Goal: Obtain resource: Download file/media

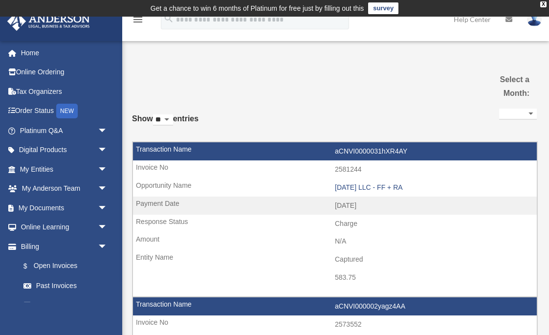
select select
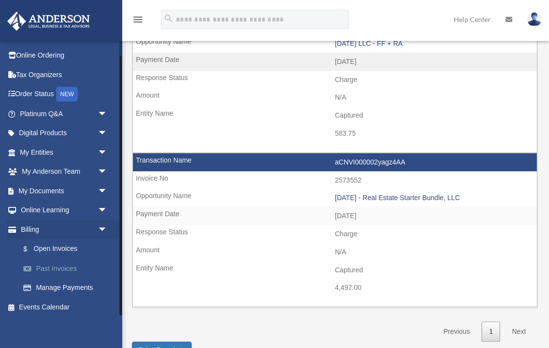
scroll to position [146, 0]
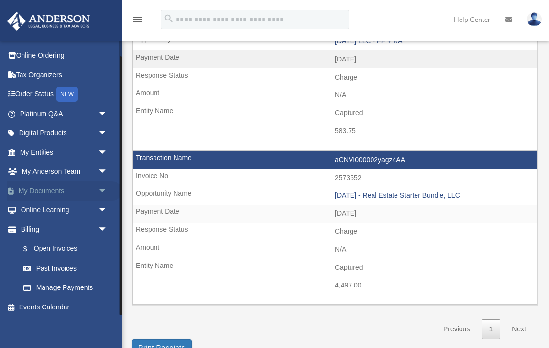
click at [49, 192] on link "My Documents arrow_drop_down" at bounding box center [64, 191] width 115 height 20
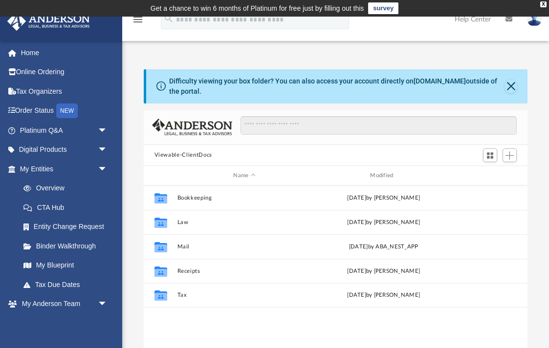
scroll to position [0, 0]
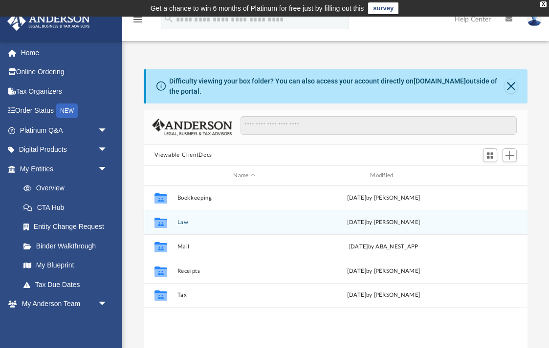
click at [168, 226] on icon "Collaborated Folder" at bounding box center [160, 223] width 16 height 16
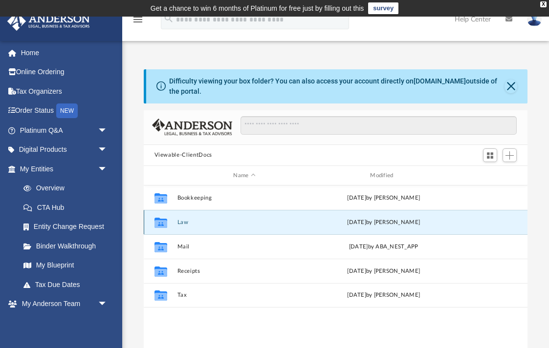
click at [168, 226] on icon "Collaborated Folder" at bounding box center [160, 223] width 16 height 16
click at [160, 222] on icon "grid" at bounding box center [160, 224] width 13 height 8
click at [160, 223] on icon "grid" at bounding box center [160, 224] width 13 height 8
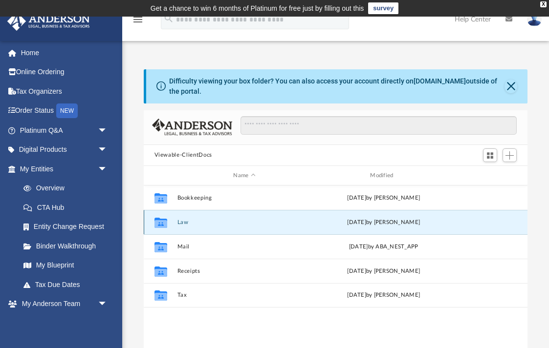
click at [160, 223] on icon "grid" at bounding box center [160, 224] width 13 height 8
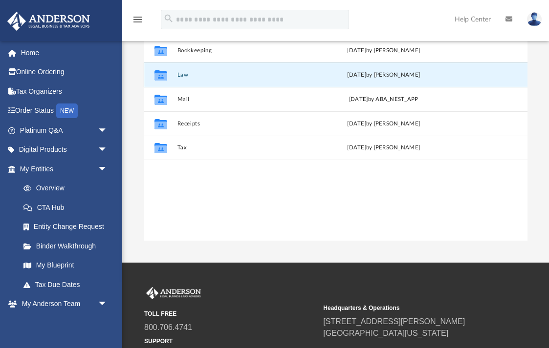
scroll to position [67, 0]
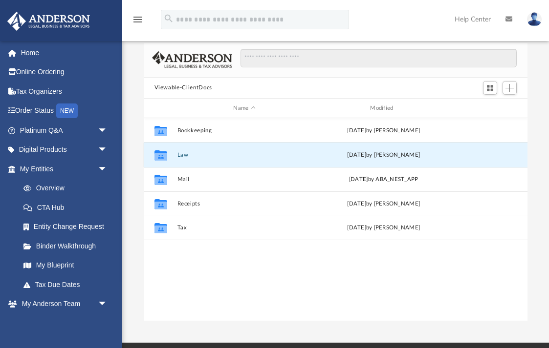
click at [169, 152] on div "Collaborated Folder" at bounding box center [160, 156] width 24 height 16
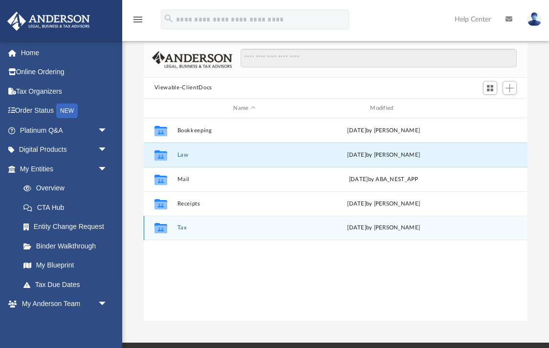
click at [160, 229] on icon "grid" at bounding box center [160, 230] width 13 height 8
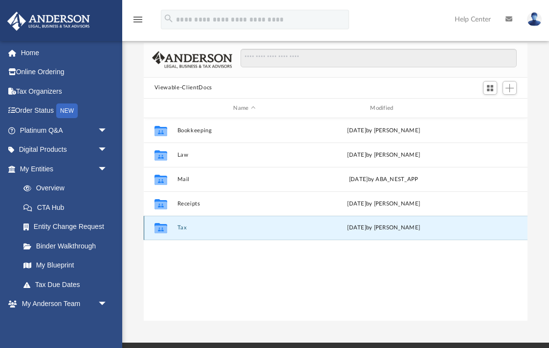
click at [160, 229] on icon "grid" at bounding box center [160, 230] width 13 height 8
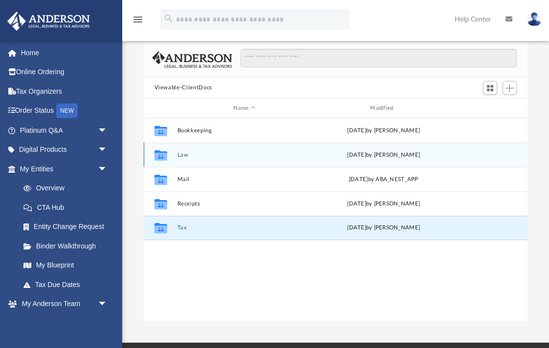
click at [168, 161] on icon "Collaborated Folder" at bounding box center [160, 156] width 16 height 16
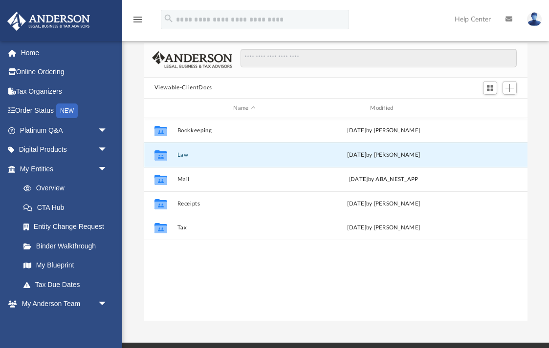
click at [168, 160] on icon "Collaborated Folder" at bounding box center [160, 156] width 16 height 16
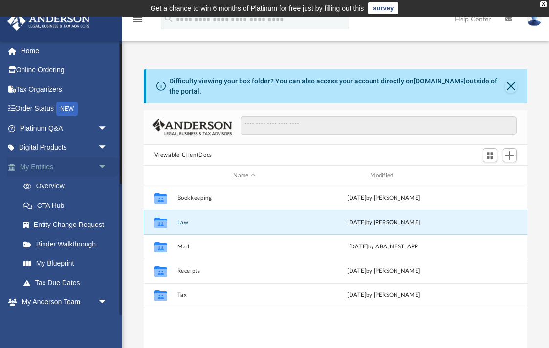
scroll to position [0, 0]
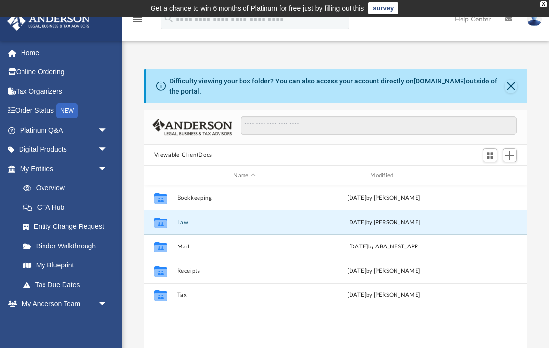
click at [375, 230] on div "Collaborated Folder Law Sun Sep 28 2025 by Laura Hundley" at bounding box center [336, 222] width 384 height 24
click at [375, 230] on div "Collaborated Folder Law [DATE] by [PERSON_NAME]" at bounding box center [336, 222] width 384 height 24
click at [373, 222] on div "[DATE] by [PERSON_NAME]" at bounding box center [383, 222] width 135 height 9
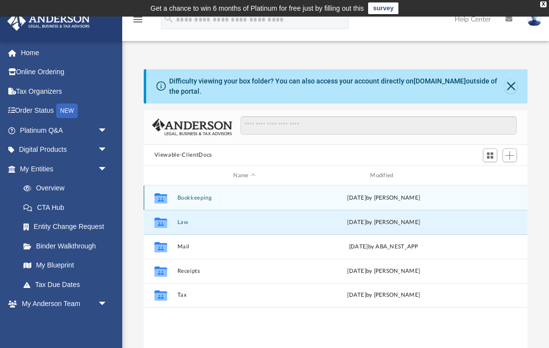
click at [198, 202] on div "Collaborated Folder Bookkeeping [DATE] by [PERSON_NAME]" at bounding box center [336, 198] width 384 height 24
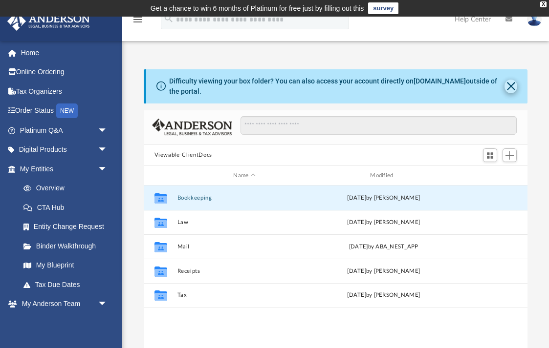
click at [508, 90] on button "Close" at bounding box center [510, 87] width 13 height 14
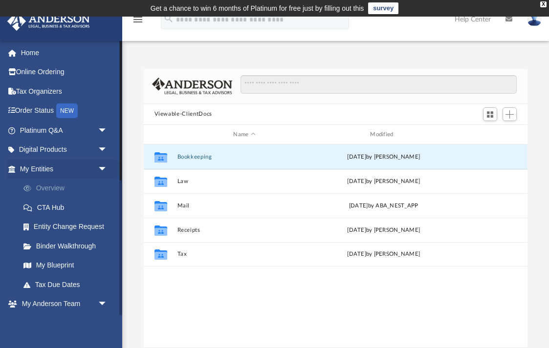
click at [57, 188] on link "Overview" at bounding box center [68, 189] width 108 height 20
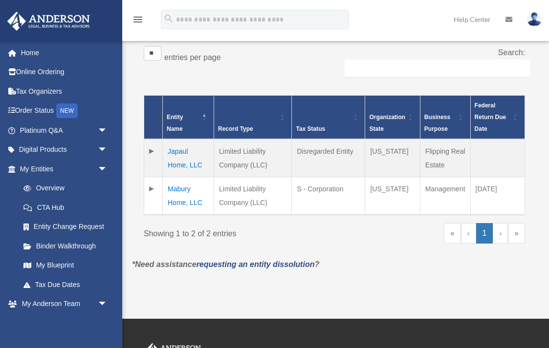
scroll to position [168, 0]
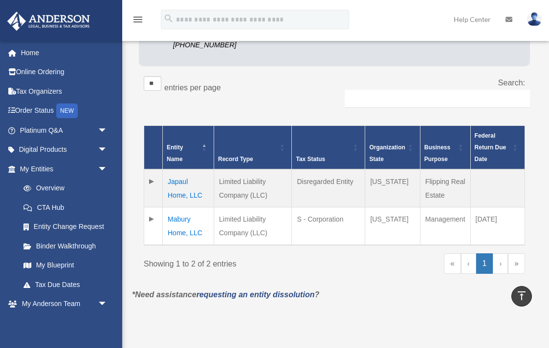
click at [151, 170] on td at bounding box center [153, 189] width 19 height 38
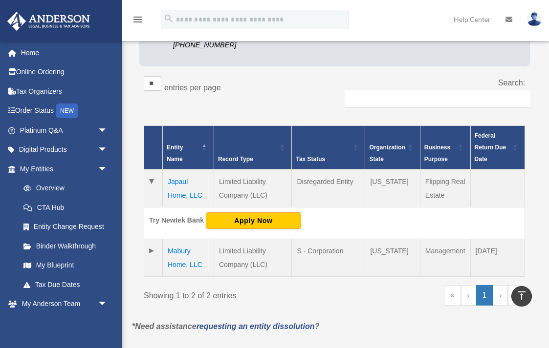
click at [185, 182] on td "Japaul Home, LLC" at bounding box center [188, 189] width 51 height 38
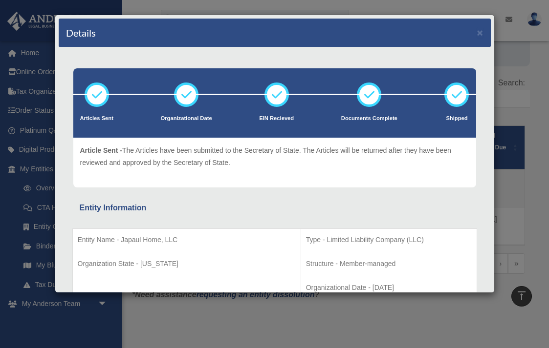
scroll to position [0, 0]
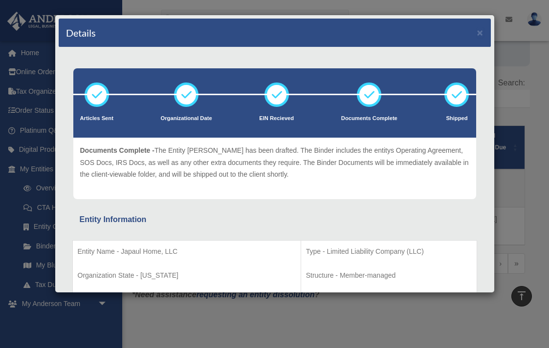
click at [476, 34] on div "Details ×" at bounding box center [275, 33] width 432 height 29
click at [479, 32] on button "×" at bounding box center [480, 32] width 6 height 10
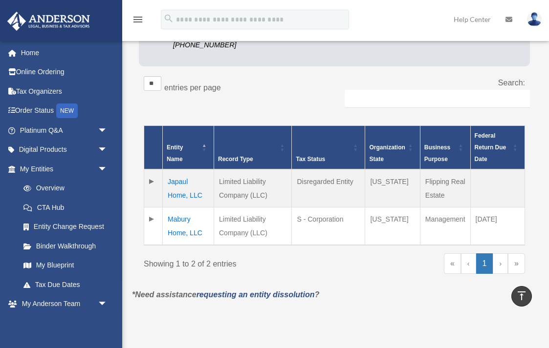
click at [177, 208] on td "Mabury Home, LLC" at bounding box center [188, 227] width 51 height 38
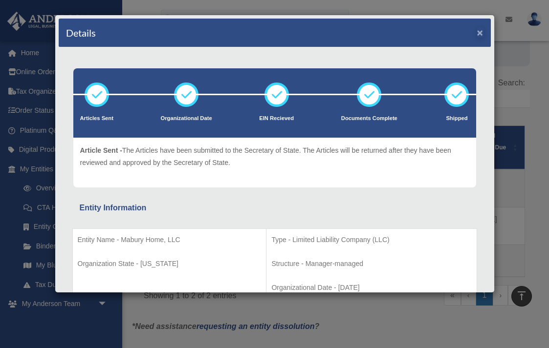
click at [481, 32] on button "×" at bounding box center [480, 32] width 6 height 10
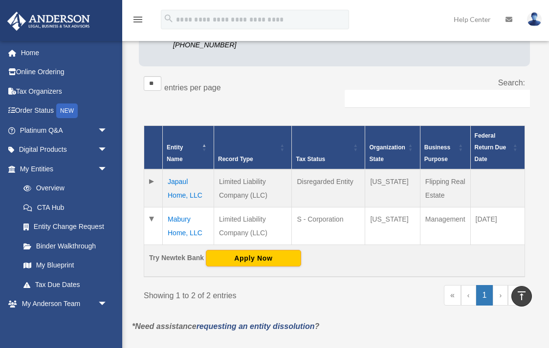
click at [369, 257] on td "Try Newtek Bank Apply Now" at bounding box center [334, 261] width 381 height 32
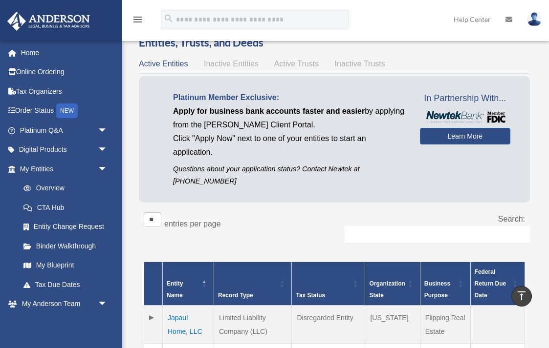
scroll to position [35, 0]
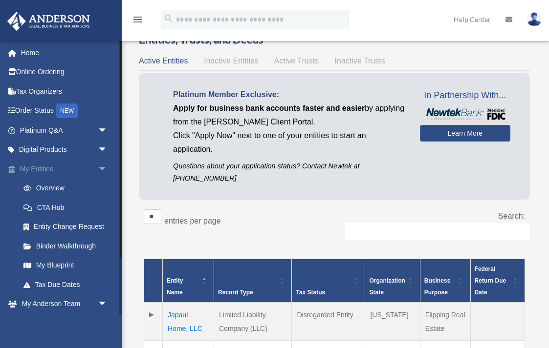
click at [49, 173] on link "My Entities arrow_drop_down" at bounding box center [64, 169] width 115 height 20
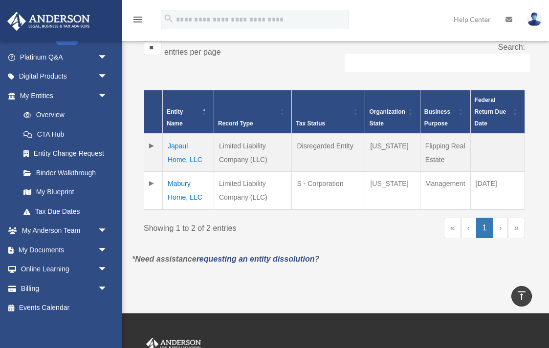
scroll to position [203, 0]
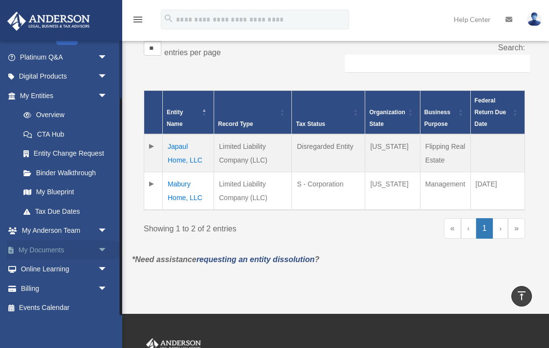
click at [43, 253] on link "My Documents arrow_drop_down" at bounding box center [64, 250] width 115 height 20
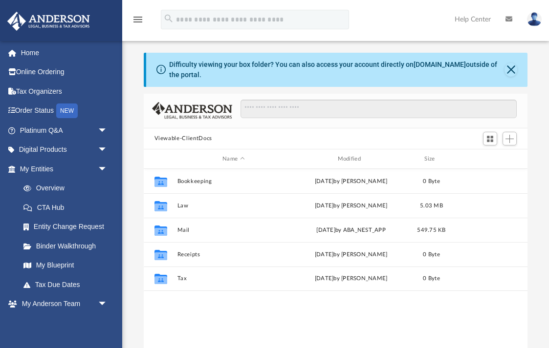
scroll to position [0, 0]
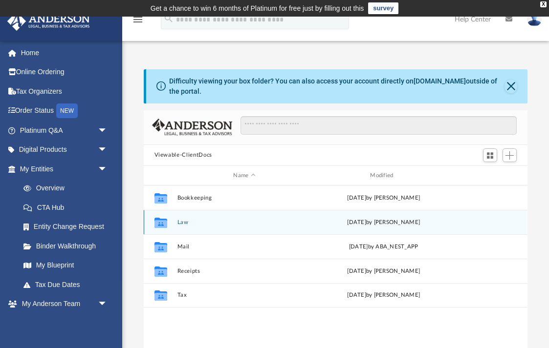
click at [165, 224] on icon "grid" at bounding box center [160, 224] width 13 height 8
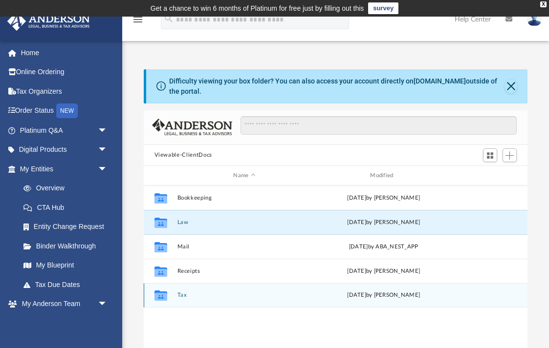
click at [168, 293] on icon "Collaborated Folder" at bounding box center [160, 296] width 16 height 16
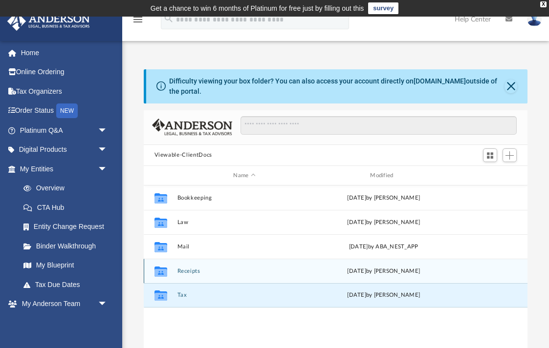
click at [167, 275] on icon "Collaborated Folder" at bounding box center [160, 272] width 16 height 16
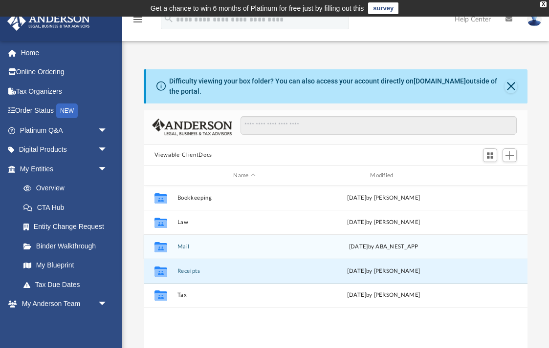
click at [177, 251] on div "Collaborated Folder Mail [DATE] by ABA_NEST_APP" at bounding box center [336, 246] width 384 height 24
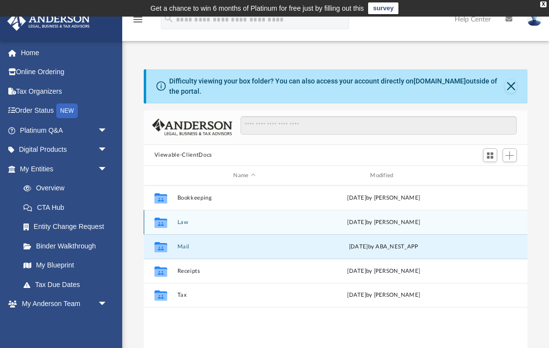
click at [165, 218] on icon "Collaborated Folder" at bounding box center [160, 223] width 16 height 16
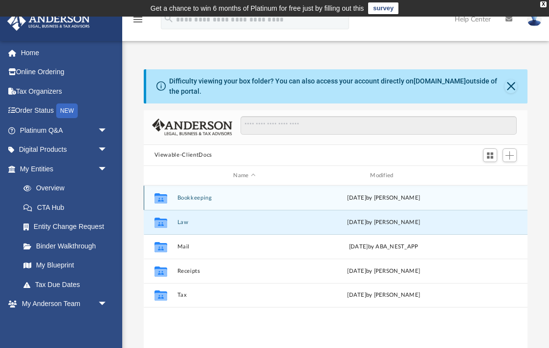
click at [165, 188] on div "Collaborated Folder Bookkeeping [DATE] by [PERSON_NAME]" at bounding box center [336, 198] width 384 height 24
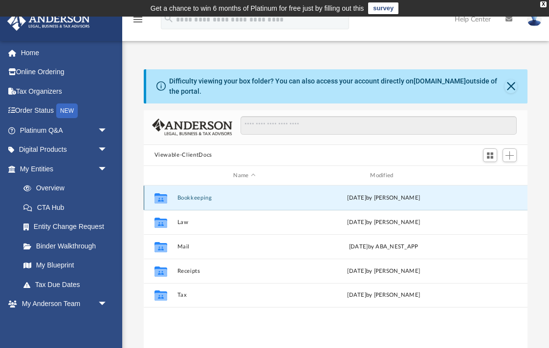
click at [344, 197] on div "[DATE] by [PERSON_NAME]" at bounding box center [383, 198] width 135 height 9
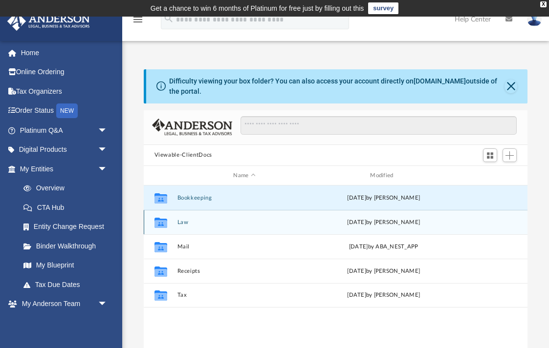
click at [352, 215] on div "Collaborated Folder Law [DATE] by [PERSON_NAME]" at bounding box center [336, 222] width 384 height 24
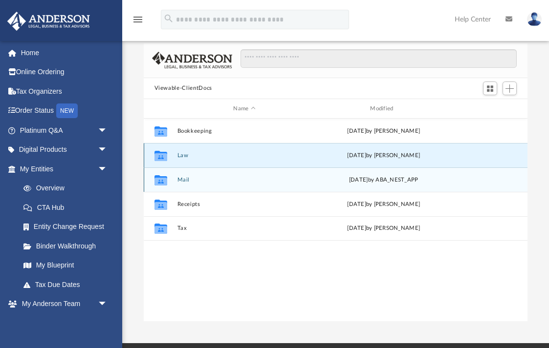
scroll to position [67, 0]
click at [185, 181] on button "Mail" at bounding box center [244, 179] width 135 height 6
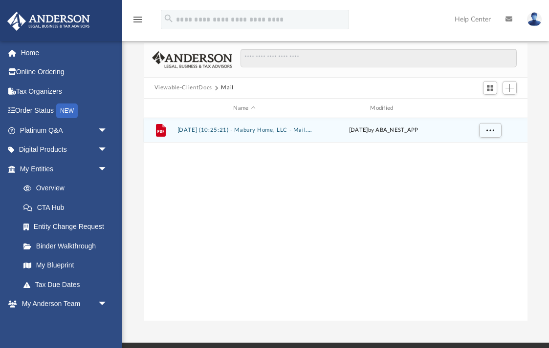
click at [244, 128] on button "2025.10.01 (10:25:21) - Mabury Home, LLC - Mail.pdf" at bounding box center [244, 131] width 135 height 6
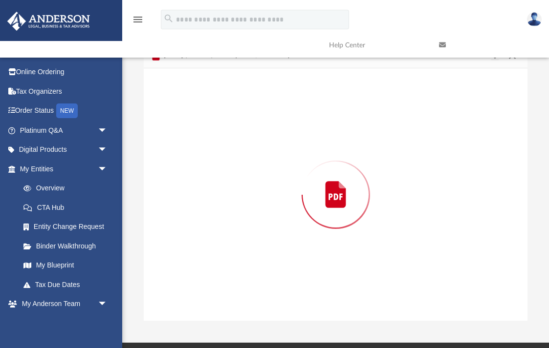
click at [244, 128] on div "Preview" at bounding box center [336, 194] width 384 height 252
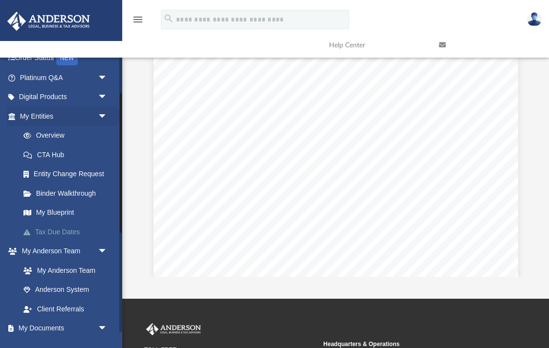
scroll to position [70, 0]
click at [47, 326] on link "My Documents arrow_drop_down" at bounding box center [64, 329] width 115 height 20
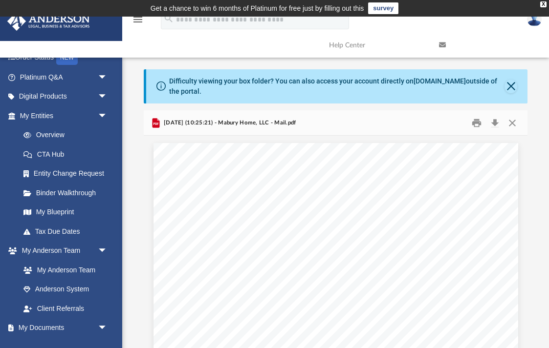
scroll to position [0, 0]
click at [511, 123] on button "Close" at bounding box center [512, 122] width 18 height 15
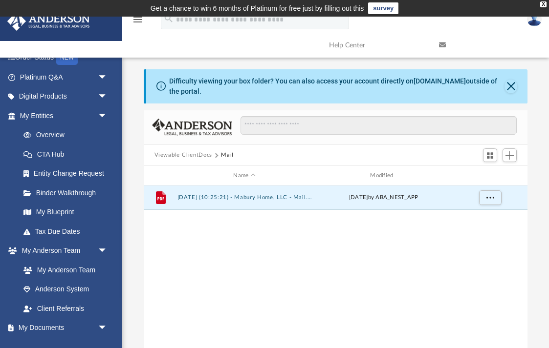
click at [190, 156] on button "Viewable-ClientDocs" at bounding box center [183, 155] width 58 height 9
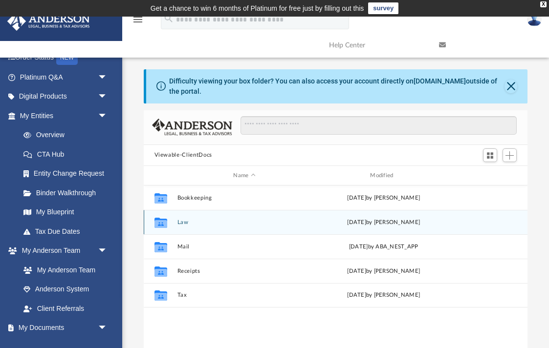
click at [352, 225] on div "Sun Sep 28 2025 by Laura Hundley" at bounding box center [383, 222] width 135 height 9
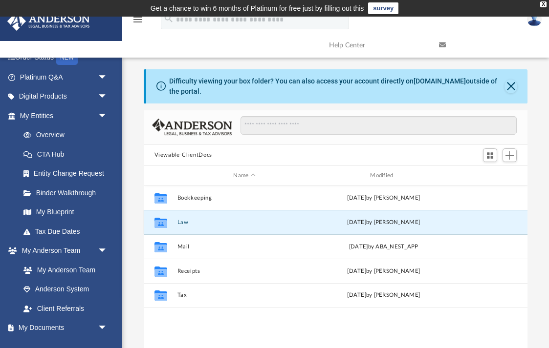
click at [181, 223] on button "Law" at bounding box center [244, 222] width 135 height 6
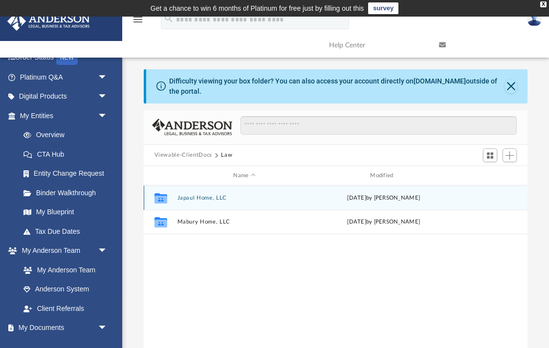
click at [162, 199] on icon "grid" at bounding box center [160, 200] width 13 height 8
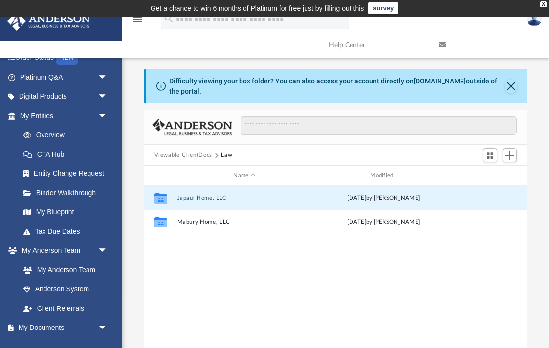
click at [162, 199] on icon "grid" at bounding box center [160, 200] width 13 height 8
click at [207, 198] on button "Japaul Home, LLC" at bounding box center [244, 198] width 135 height 6
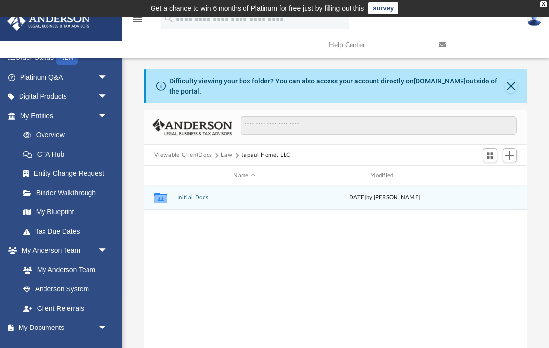
click at [199, 199] on button "Initial Docs" at bounding box center [244, 198] width 135 height 6
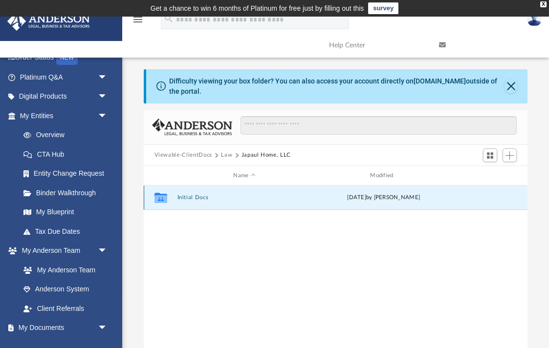
click at [199, 199] on button "Initial Docs" at bounding box center [244, 198] width 135 height 6
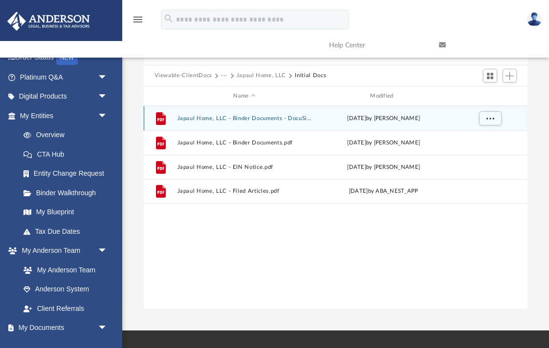
scroll to position [76, 0]
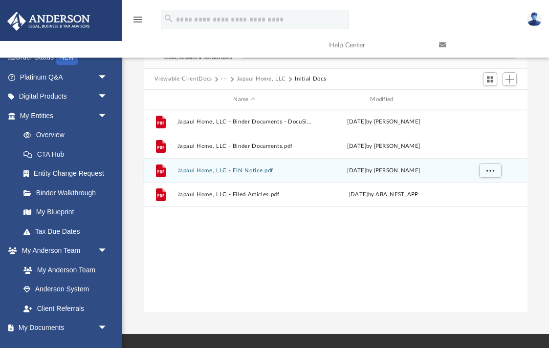
click at [250, 171] on button "Japaul Home, LLC - EIN Notice.pdf" at bounding box center [244, 171] width 135 height 6
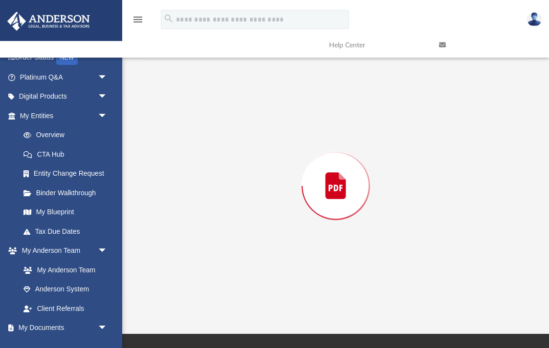
click at [250, 171] on div "Preview" at bounding box center [336, 186] width 384 height 252
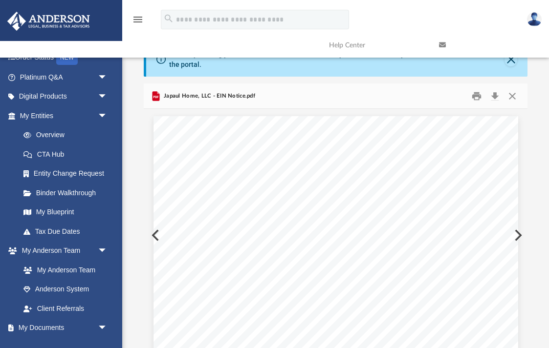
scroll to position [25, 0]
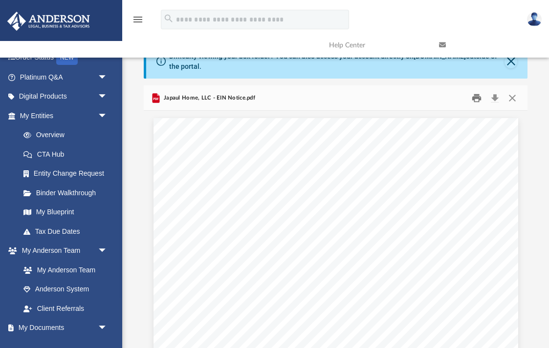
click at [477, 99] on button "Print" at bounding box center [477, 97] width 20 height 15
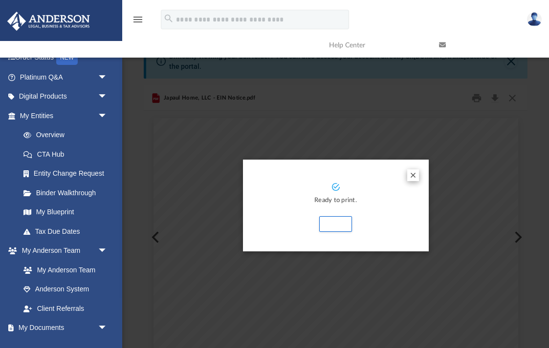
click at [413, 176] on button "Preview" at bounding box center [413, 176] width 12 height 12
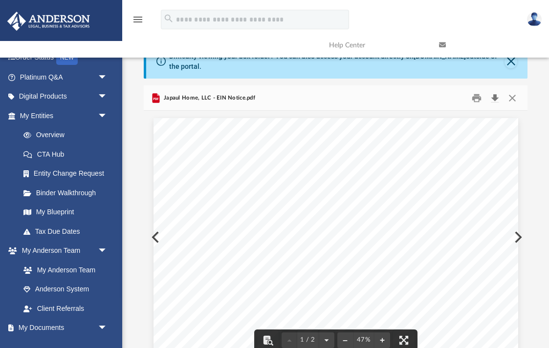
click at [493, 98] on button "Download" at bounding box center [495, 97] width 18 height 15
click at [535, 177] on div "Difficulty viewing your box folder? You can also access your account directly o…" at bounding box center [335, 203] width 426 height 319
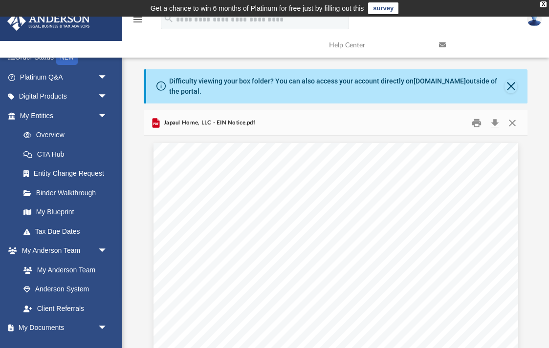
scroll to position [0, 0]
click at [513, 120] on button "Close" at bounding box center [512, 122] width 18 height 15
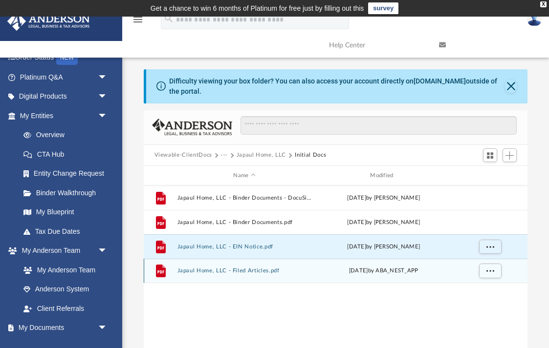
click at [193, 272] on button "Japaul Home, LLC - Filed Articles.pdf" at bounding box center [244, 271] width 135 height 6
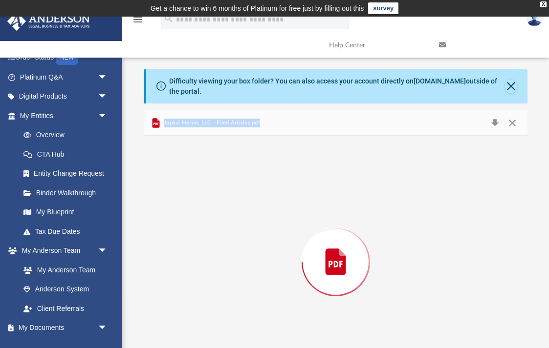
scroll to position [40, 0]
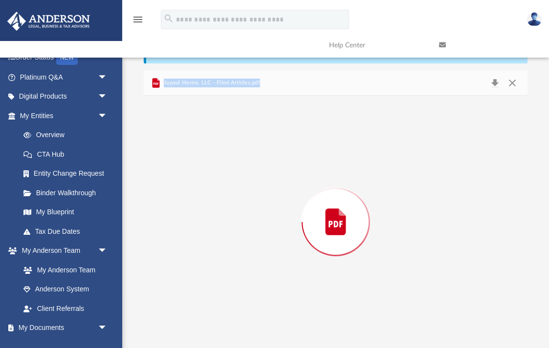
click at [193, 272] on div "Preview" at bounding box center [336, 222] width 384 height 252
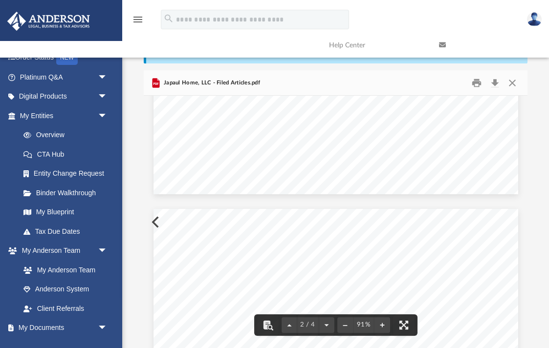
scroll to position [691, 0]
click at [512, 83] on button "Close" at bounding box center [512, 82] width 18 height 15
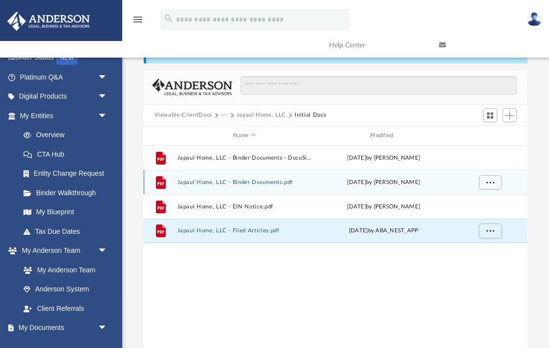
click at [254, 186] on div "File Japaul Home, LLC - Binder Documents.pdf Thu Sep 25 2025 by Mya Ford" at bounding box center [336, 182] width 384 height 24
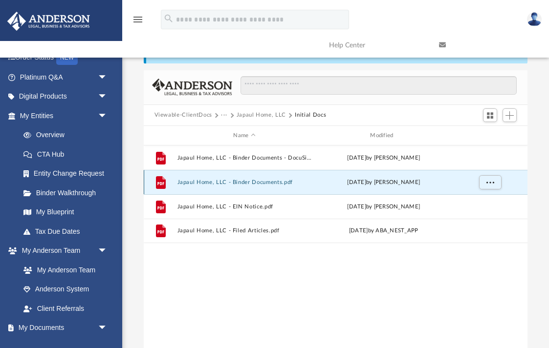
click at [254, 186] on div "File Japaul Home, LLC - Binder Documents.pdf Thu Sep 25 2025 by Mya Ford" at bounding box center [336, 182] width 384 height 24
click at [197, 183] on button "Japaul Home, LLC - Binder Documents.pdf" at bounding box center [244, 182] width 135 height 6
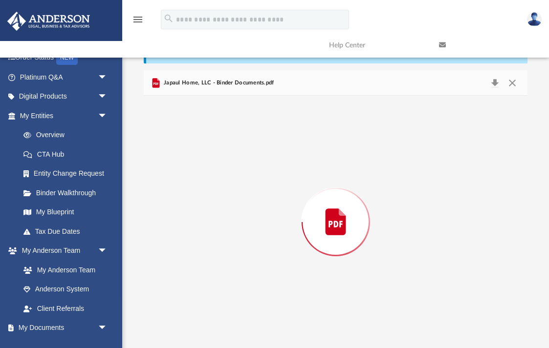
click at [197, 183] on div "Preview" at bounding box center [336, 222] width 384 height 252
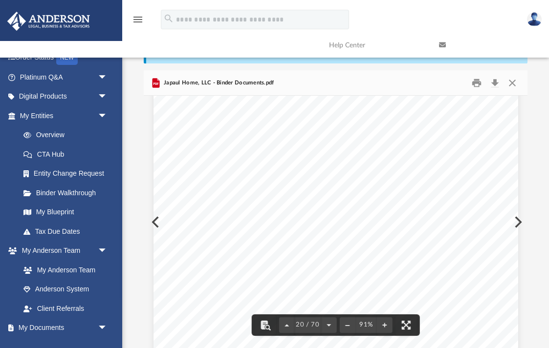
scroll to position [9267, 0]
click at [494, 84] on button "Download" at bounding box center [495, 82] width 18 height 15
click at [512, 82] on button "Close" at bounding box center [512, 82] width 18 height 15
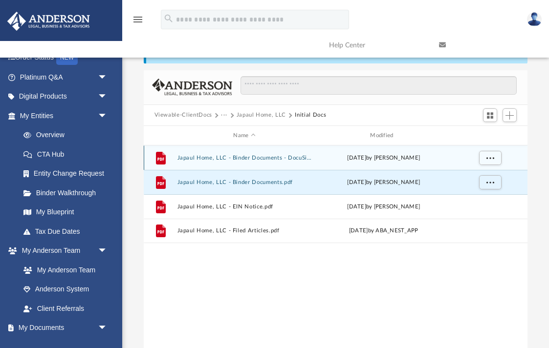
drag, startPoint x: 262, startPoint y: 155, endPoint x: 274, endPoint y: 152, distance: 12.1
click at [275, 152] on div "File Japaul Home, LLC - Binder Documents - DocuSigned.pdf Thu Sep 25 2025 by My…" at bounding box center [336, 158] width 384 height 24
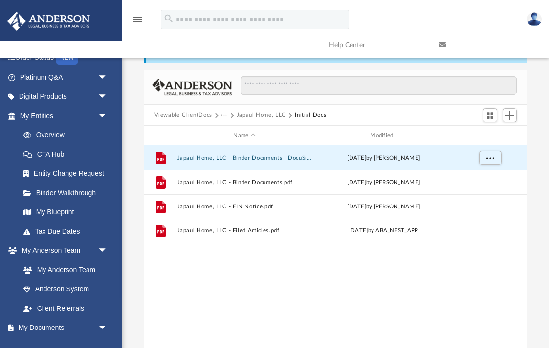
click at [255, 157] on button "Japaul Home, LLC - Binder Documents - DocuSigned.pdf" at bounding box center [244, 158] width 135 height 6
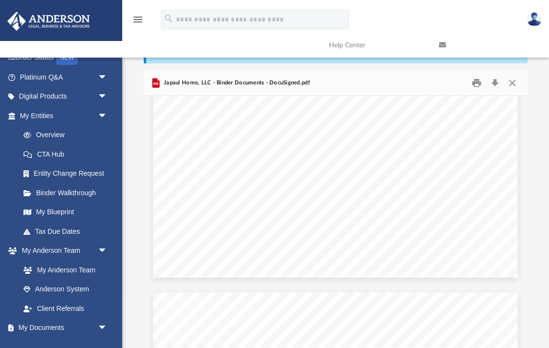
scroll to position [29804, 0]
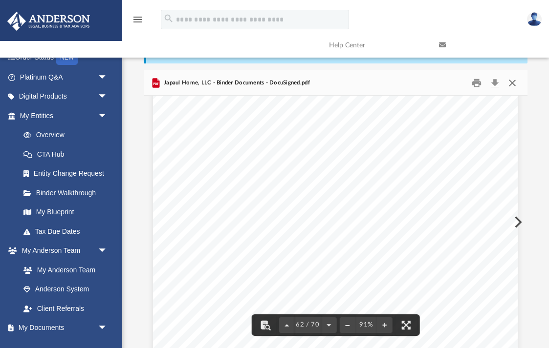
click at [512, 84] on button "Close" at bounding box center [512, 82] width 18 height 15
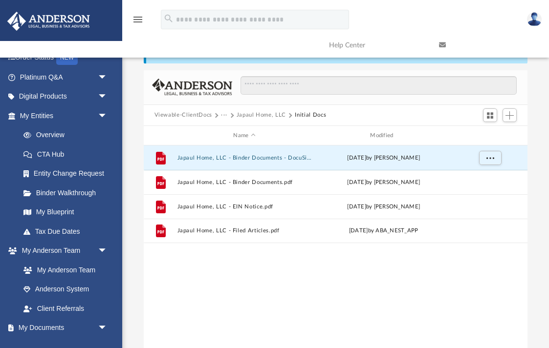
click at [198, 115] on button "Viewable-ClientDocs" at bounding box center [183, 115] width 58 height 9
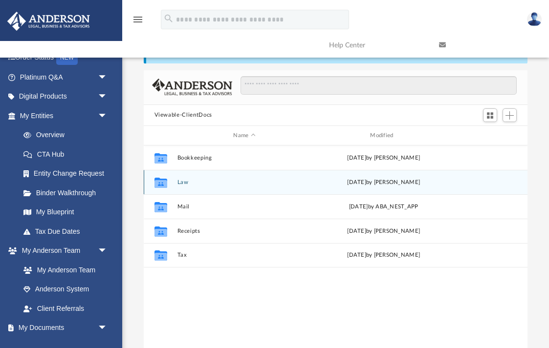
click at [164, 182] on icon "grid" at bounding box center [160, 184] width 13 height 8
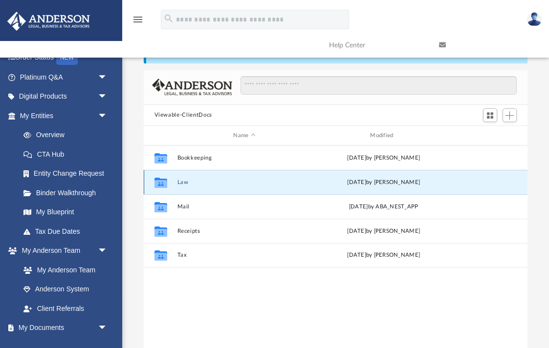
click at [179, 185] on button "Law" at bounding box center [244, 182] width 135 height 6
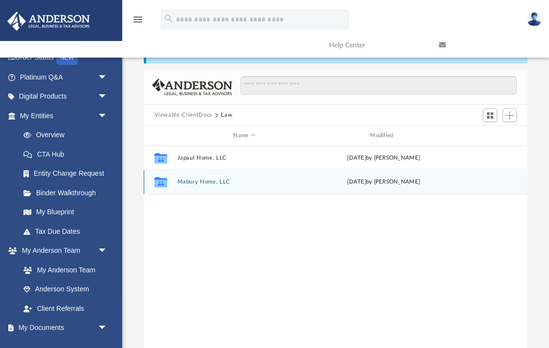
click at [216, 180] on button "Mabury Home, LLC" at bounding box center [244, 182] width 135 height 6
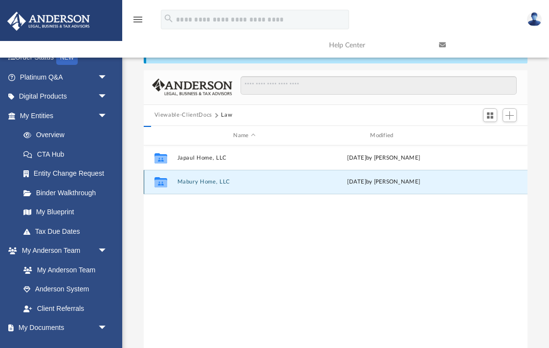
click at [216, 180] on button "Mabury Home, LLC" at bounding box center [244, 182] width 135 height 6
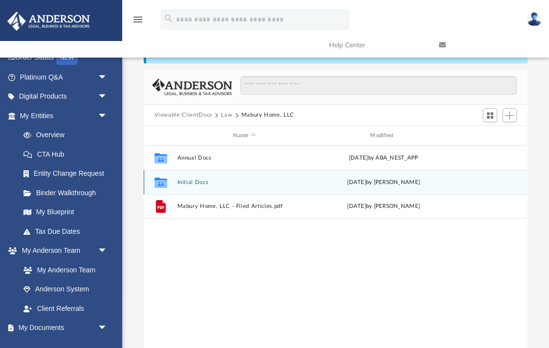
click at [191, 181] on button "Initial Docs" at bounding box center [244, 182] width 135 height 6
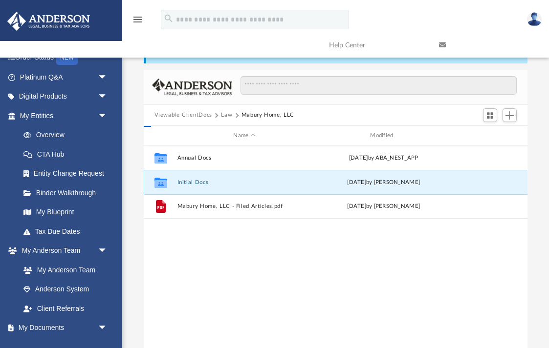
click at [191, 181] on button "Initial Docs" at bounding box center [244, 182] width 135 height 6
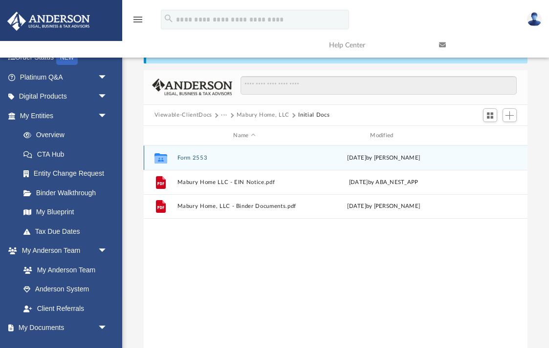
click at [199, 158] on button "Form 2553" at bounding box center [244, 158] width 135 height 6
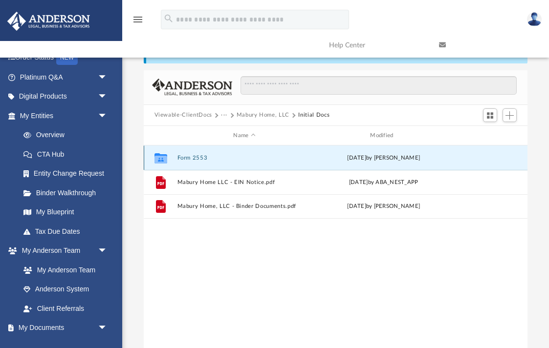
click at [199, 158] on button "Form 2553" at bounding box center [244, 158] width 135 height 6
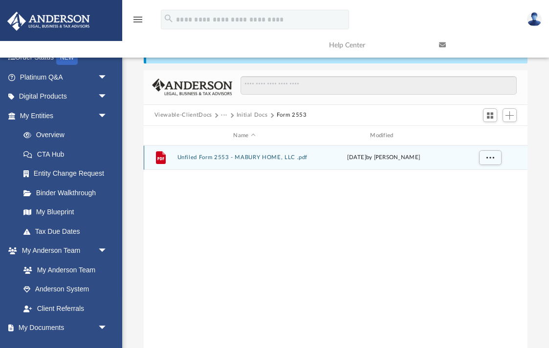
click at [251, 159] on button "Unfiled Form 2553 - MABURY HOME, LLC .pdf" at bounding box center [244, 158] width 135 height 6
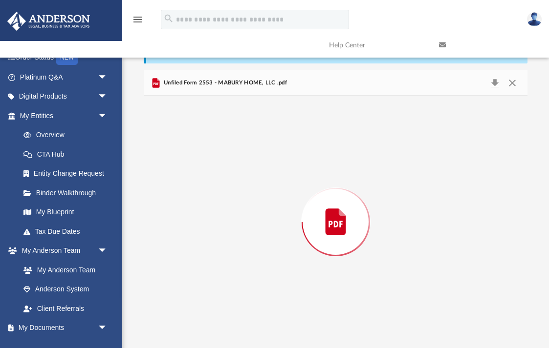
click at [251, 159] on div "Preview" at bounding box center [336, 222] width 384 height 252
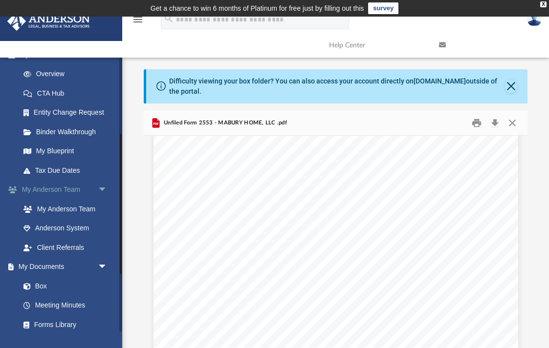
scroll to position [150, 0]
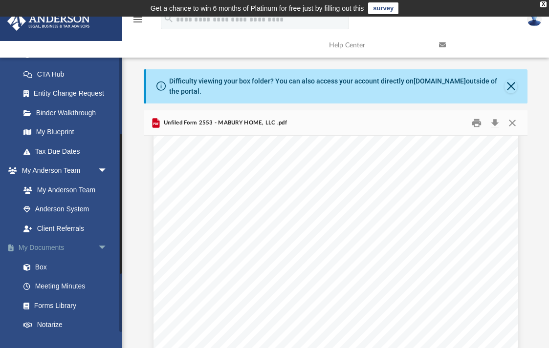
click at [102, 243] on span "arrow_drop_down" at bounding box center [108, 248] width 20 height 20
click at [102, 243] on span "arrow_drop_up" at bounding box center [108, 248] width 20 height 20
click at [103, 169] on span "arrow_drop_down" at bounding box center [108, 171] width 20 height 20
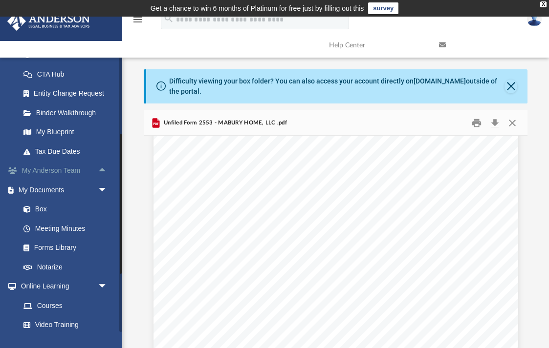
click at [103, 187] on span "arrow_drop_down" at bounding box center [108, 190] width 20 height 20
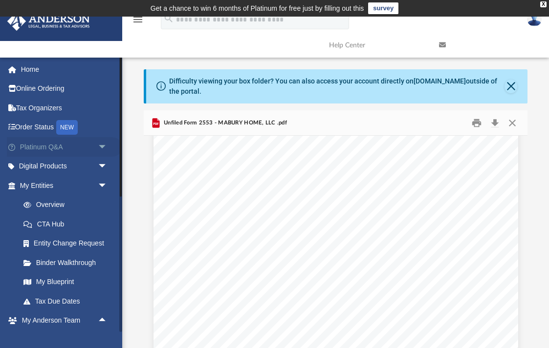
scroll to position [0, 0]
click at [100, 148] on span "arrow_drop_down" at bounding box center [108, 147] width 20 height 20
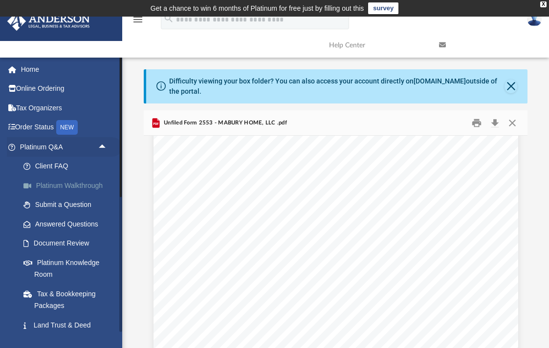
click at [83, 183] on link "Platinum Walkthrough" at bounding box center [68, 186] width 108 height 20
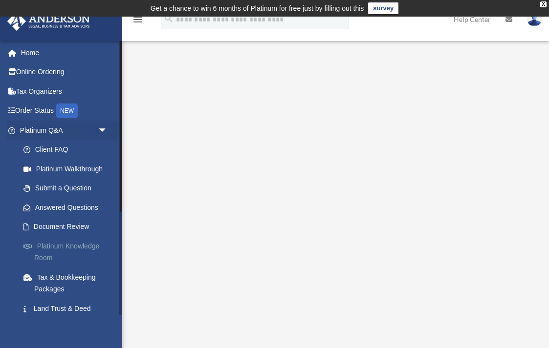
click at [80, 244] on link "Platinum Knowledge Room" at bounding box center [68, 251] width 108 height 31
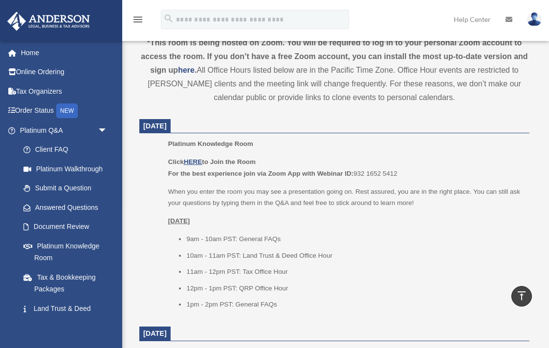
scroll to position [375, 0]
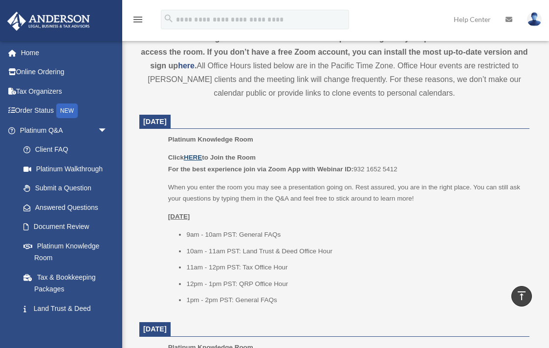
click at [196, 155] on u "HERE" at bounding box center [193, 157] width 18 height 7
